Goal: Navigation & Orientation: Understand site structure

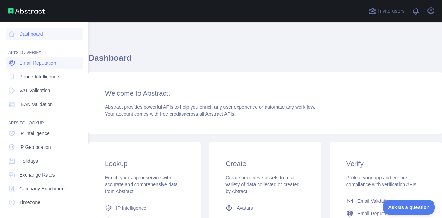
click at [33, 63] on span "Email Reputation" at bounding box center [37, 62] width 37 height 7
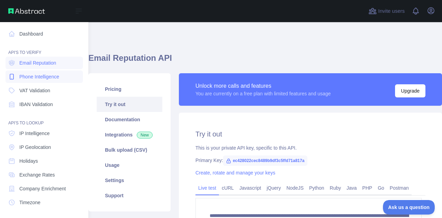
click at [44, 76] on span "Phone Intelligence" at bounding box center [39, 76] width 40 height 7
click at [43, 87] on span "VAT Validation" at bounding box center [34, 90] width 31 height 7
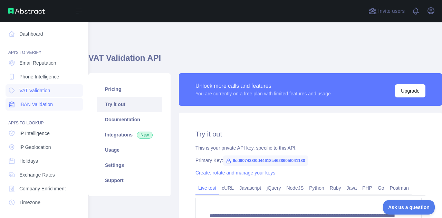
click at [42, 104] on span "IBAN Validation" at bounding box center [36, 104] width 34 height 7
click at [35, 133] on span "IP Intelligence" at bounding box center [34, 133] width 30 height 7
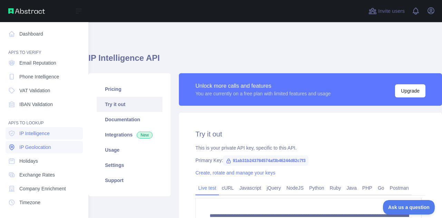
click at [32, 147] on span "IP Geolocation" at bounding box center [35, 147] width 32 height 7
